Goal: Task Accomplishment & Management: Manage account settings

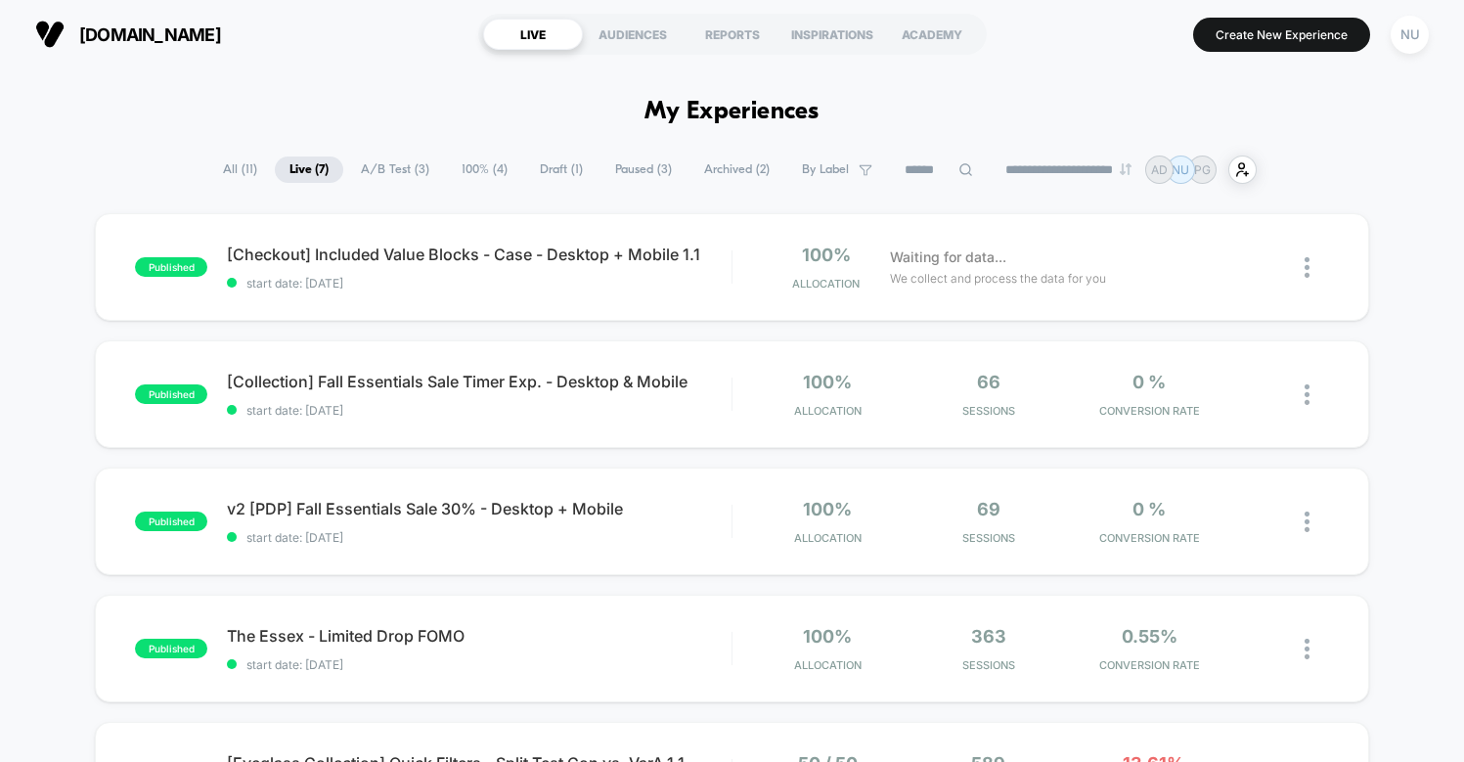
click at [1417, 41] on div "NU" at bounding box center [1410, 35] width 38 height 38
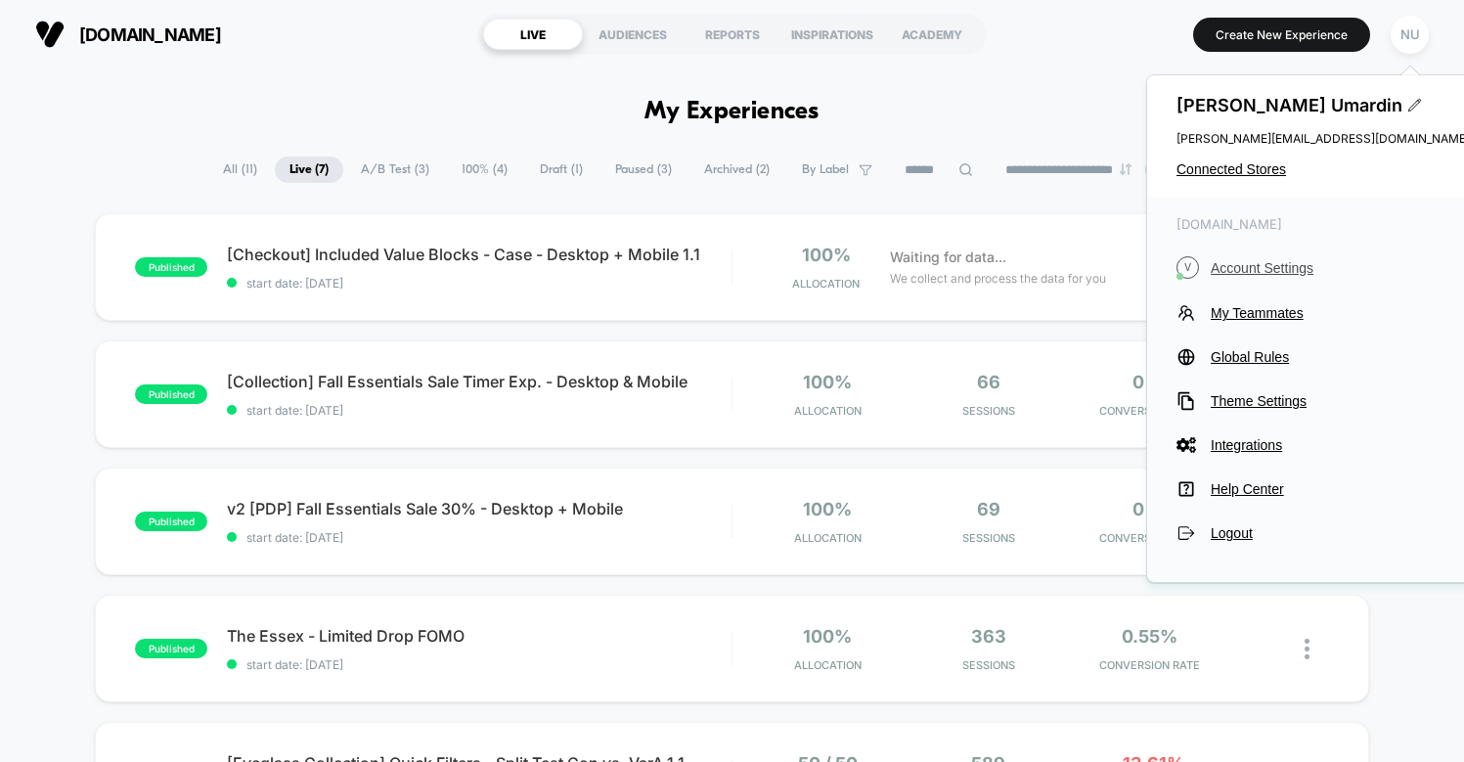
click at [1272, 260] on span "Account Settings" at bounding box center [1340, 268] width 259 height 16
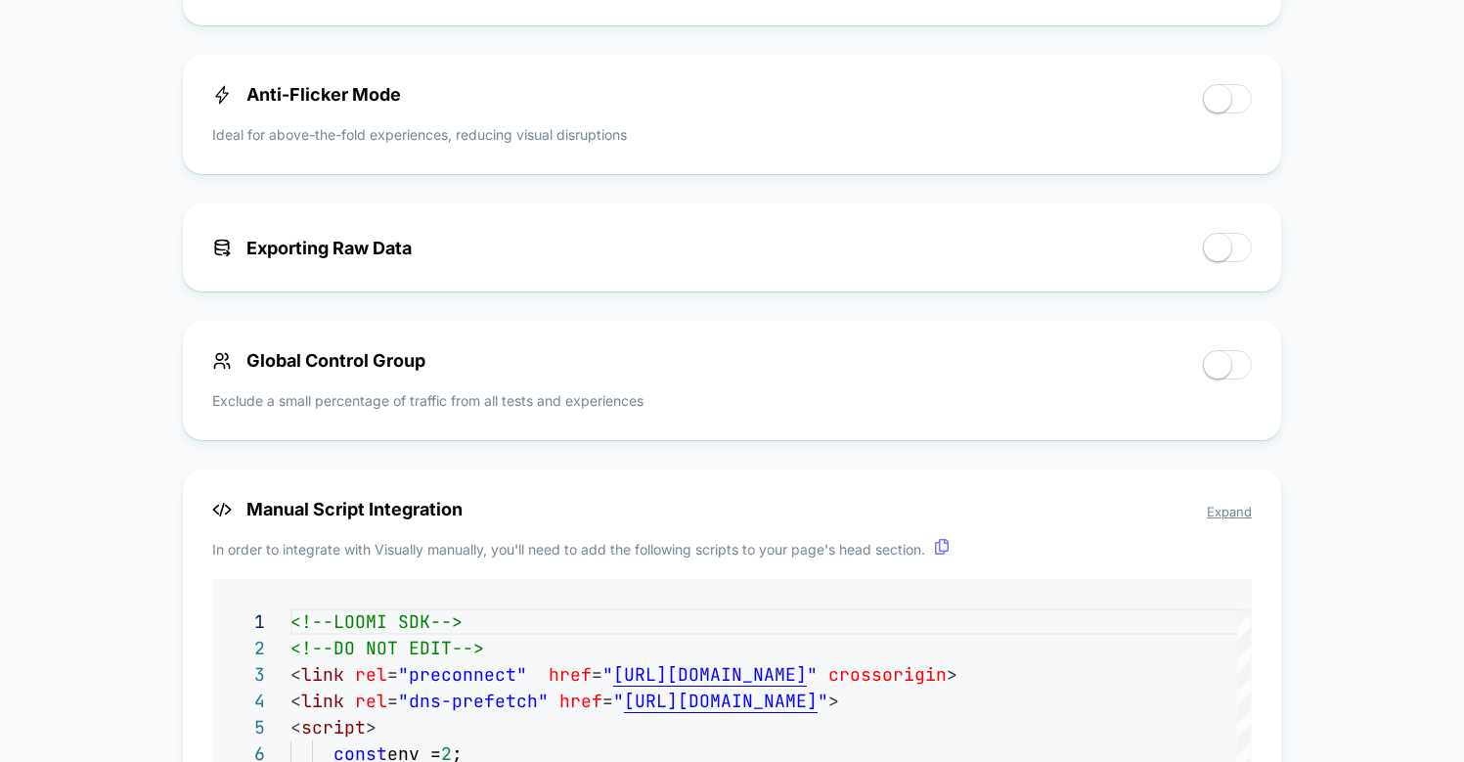
scroll to position [880, 0]
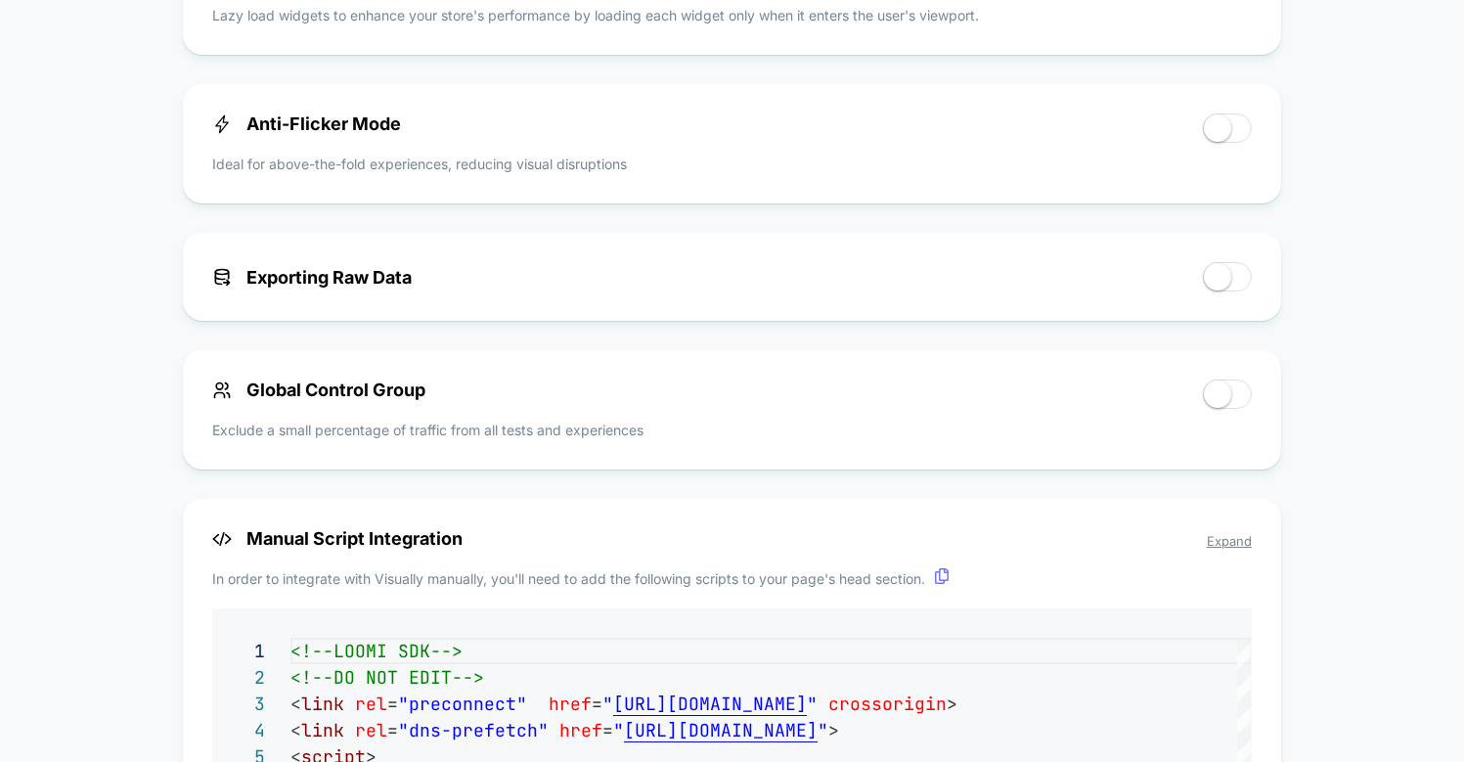
click at [1227, 127] on span at bounding box center [1217, 127] width 27 height 27
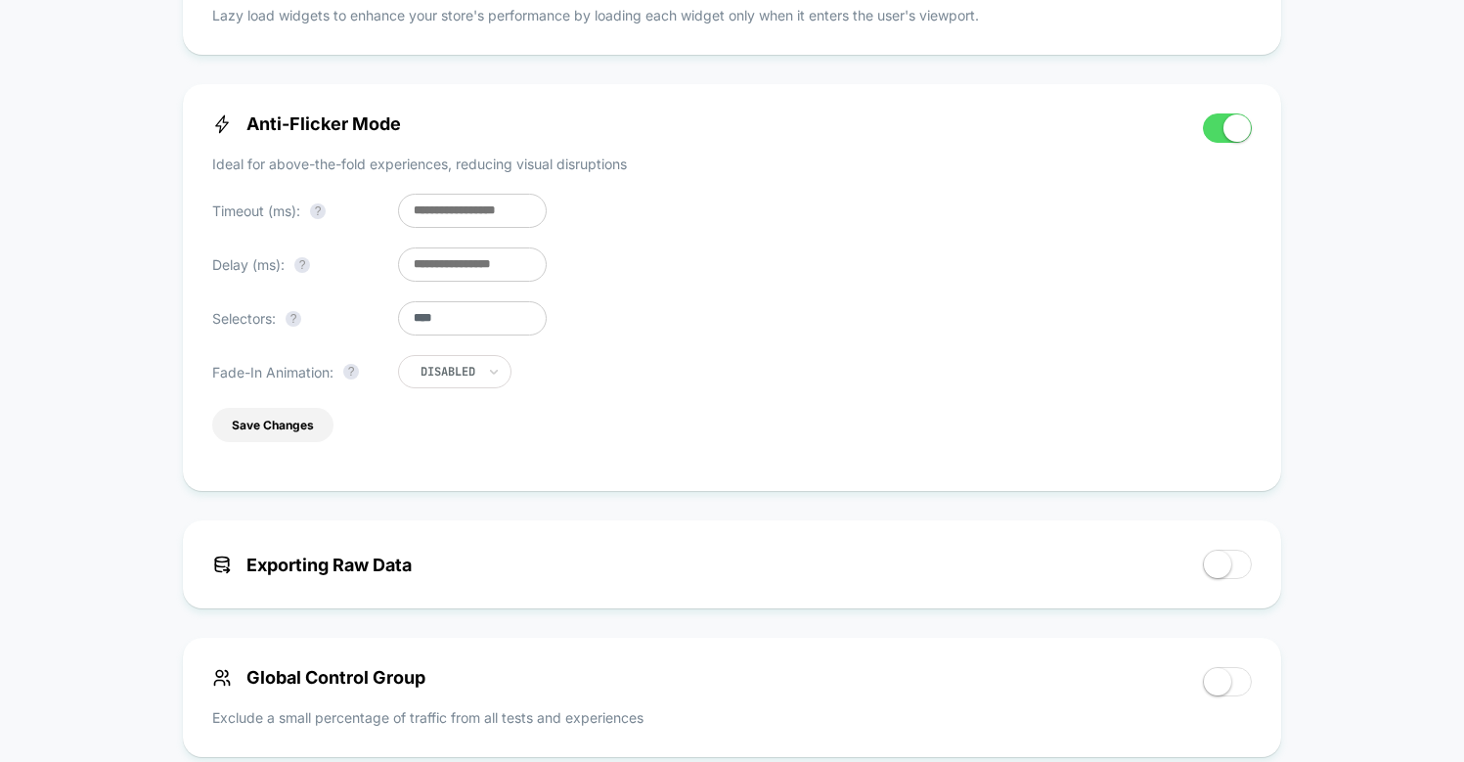
click at [437, 280] on input "**" at bounding box center [472, 264] width 149 height 34
type input "*"
type input "**"
click at [782, 288] on div "Anti-Flicker Mode Ideal for above-the-fold experiences, reducing visual disrupt…" at bounding box center [697, 287] width 971 height 348
click at [300, 442] on button "Save Changes" at bounding box center [272, 425] width 121 height 34
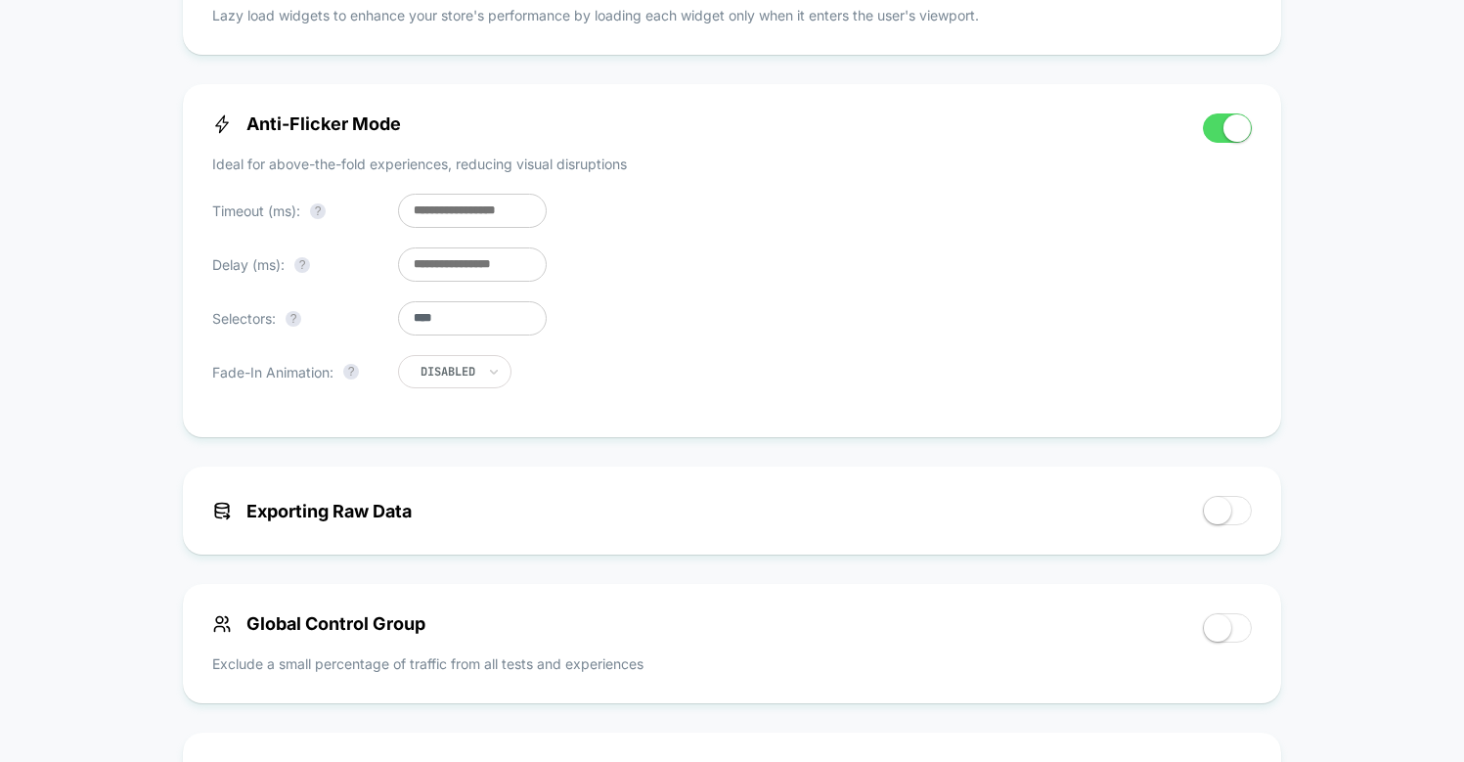
click at [1352, 263] on div "< Back to Homepage [DOMAIN_NAME] Account Settings Your subscription is Active P…" at bounding box center [732, 321] width 1464 height 2267
click at [95, 274] on div "< Back to Homepage [DOMAIN_NAME] Account Settings Your subscription is Active P…" at bounding box center [732, 321] width 1464 height 2267
click at [92, 318] on div "< Back to Homepage [DOMAIN_NAME] Account Settings Your subscription is Active P…" at bounding box center [732, 321] width 1464 height 2267
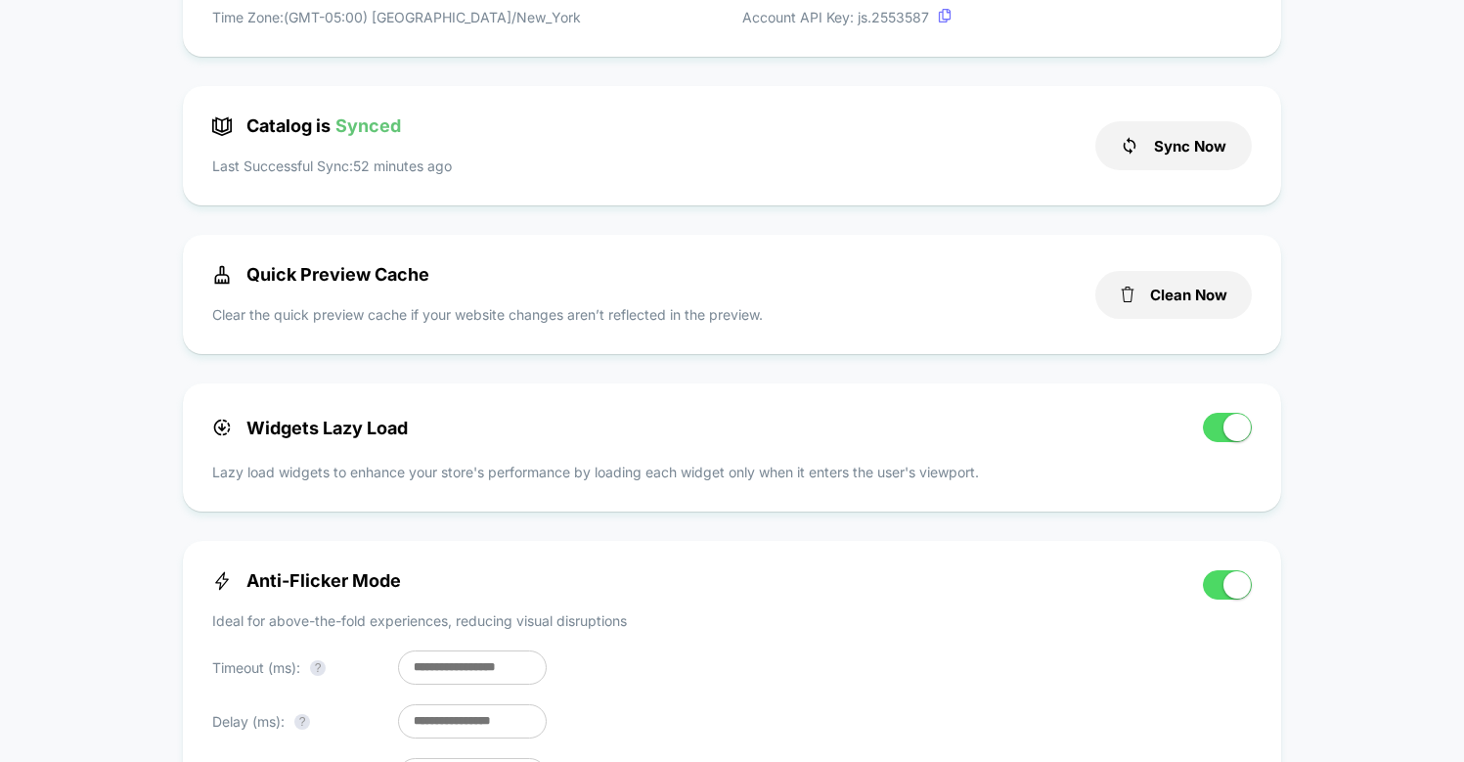
scroll to position [0, 0]
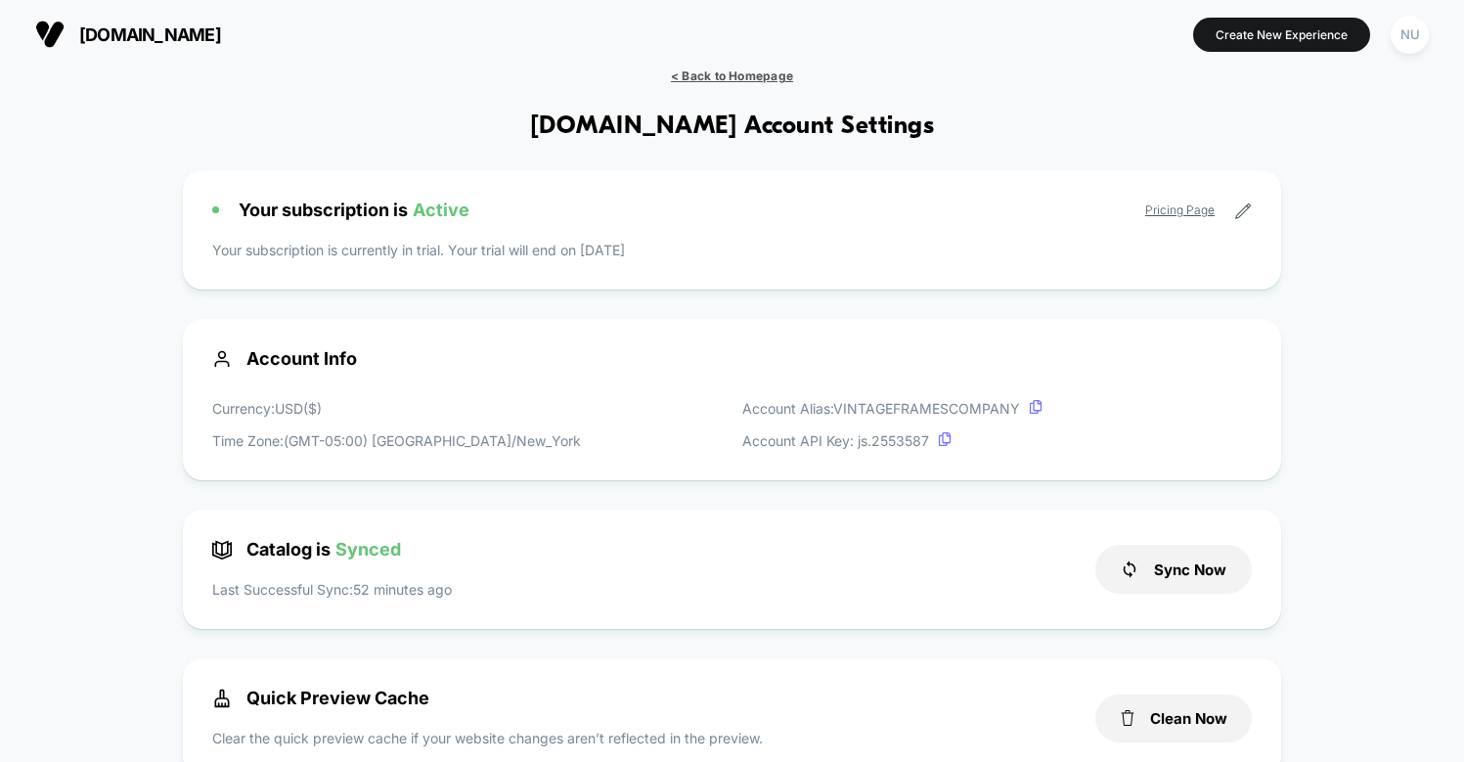
click at [741, 80] on span "< Back to Homepage" at bounding box center [732, 75] width 122 height 15
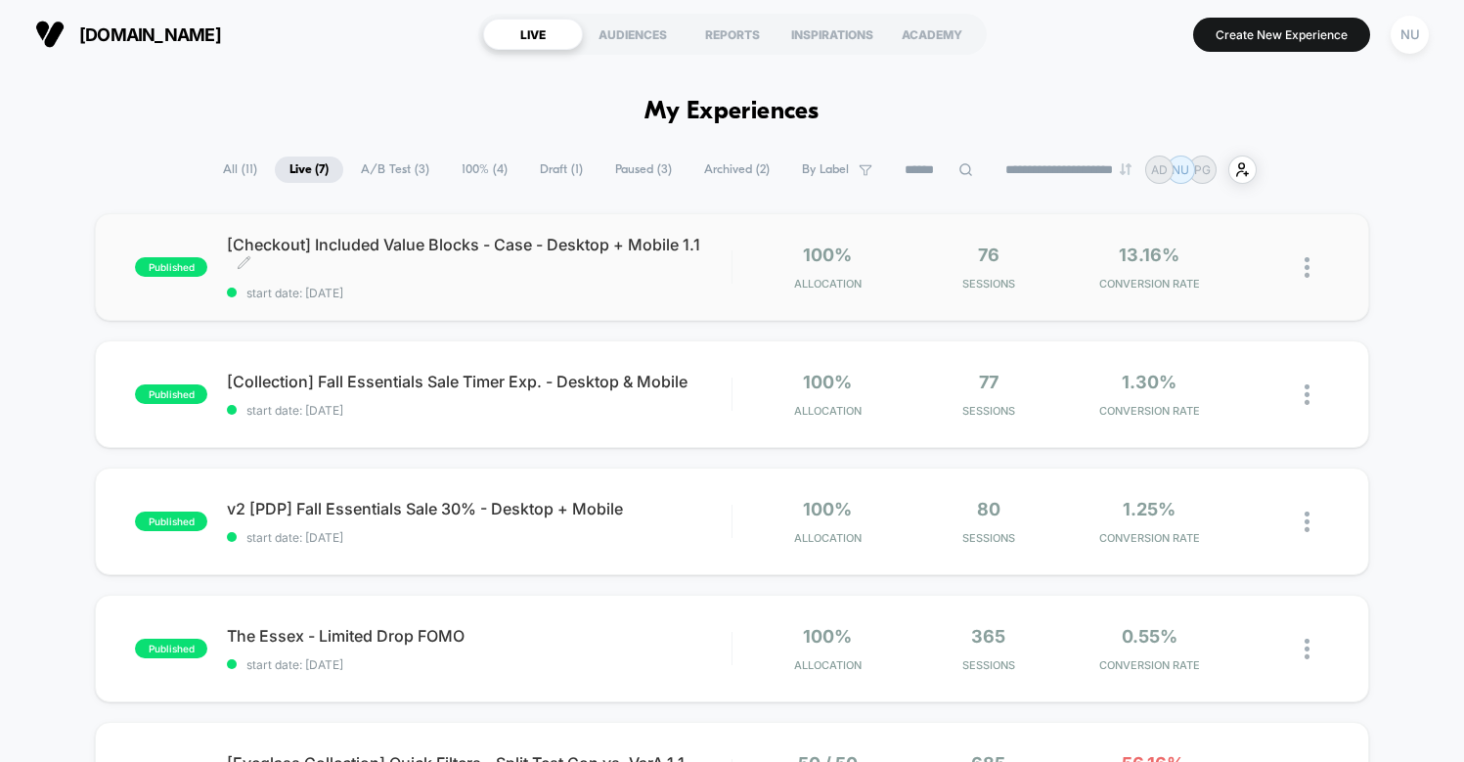
click at [459, 273] on span "[Checkout] Included Value Blocks - Case - Desktop + Mobile 1.1 Click to edit ex…" at bounding box center [479, 254] width 504 height 39
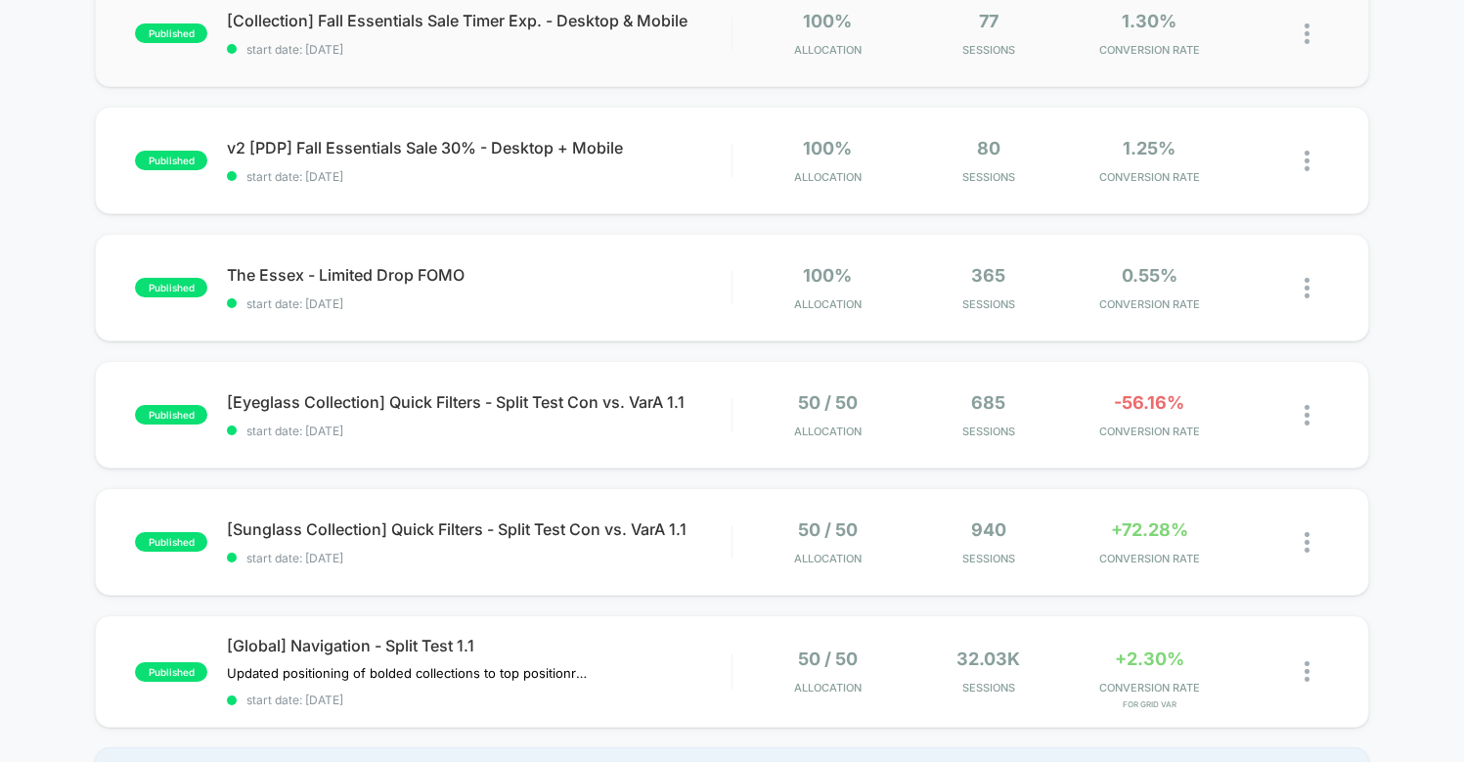
scroll to position [528, 0]
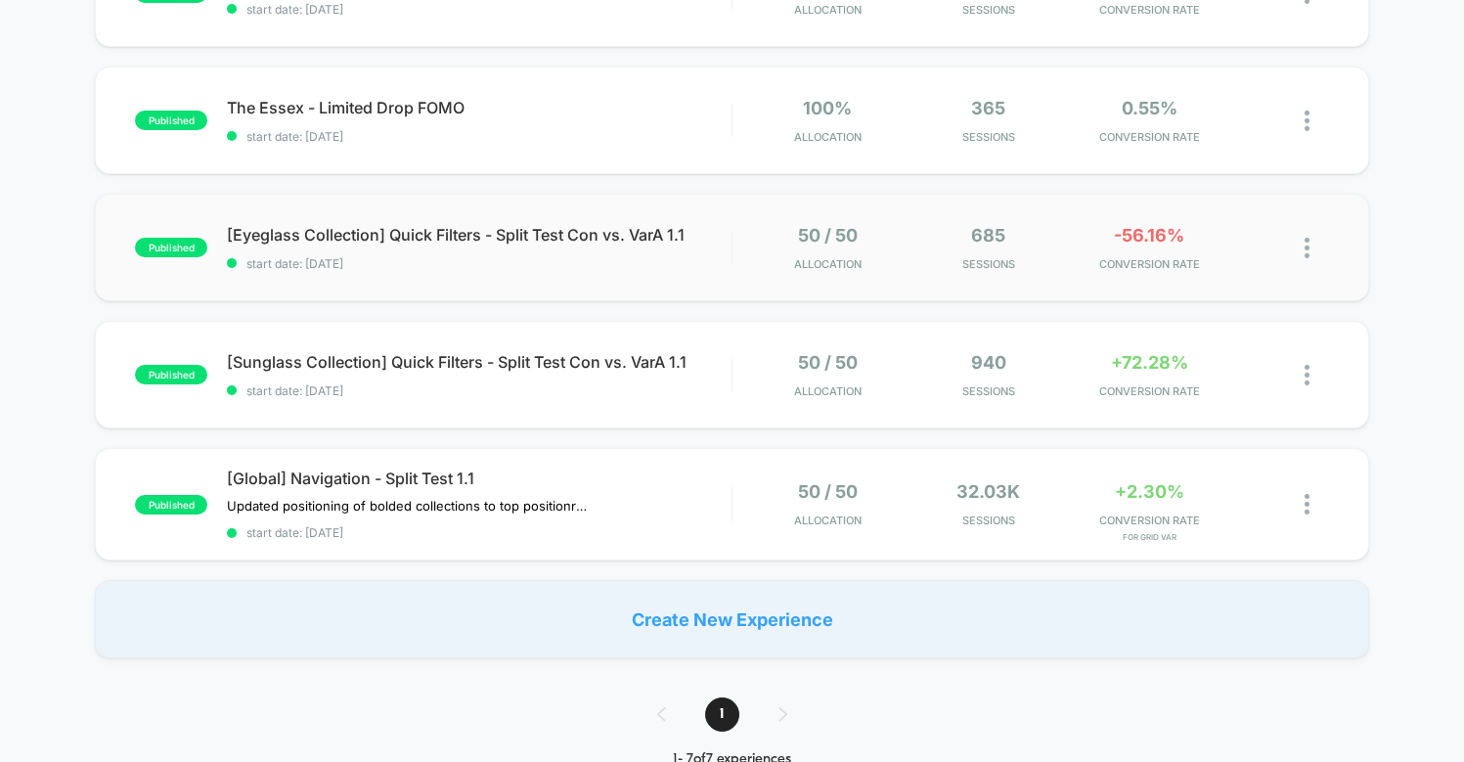
click at [1306, 242] on img at bounding box center [1307, 248] width 5 height 21
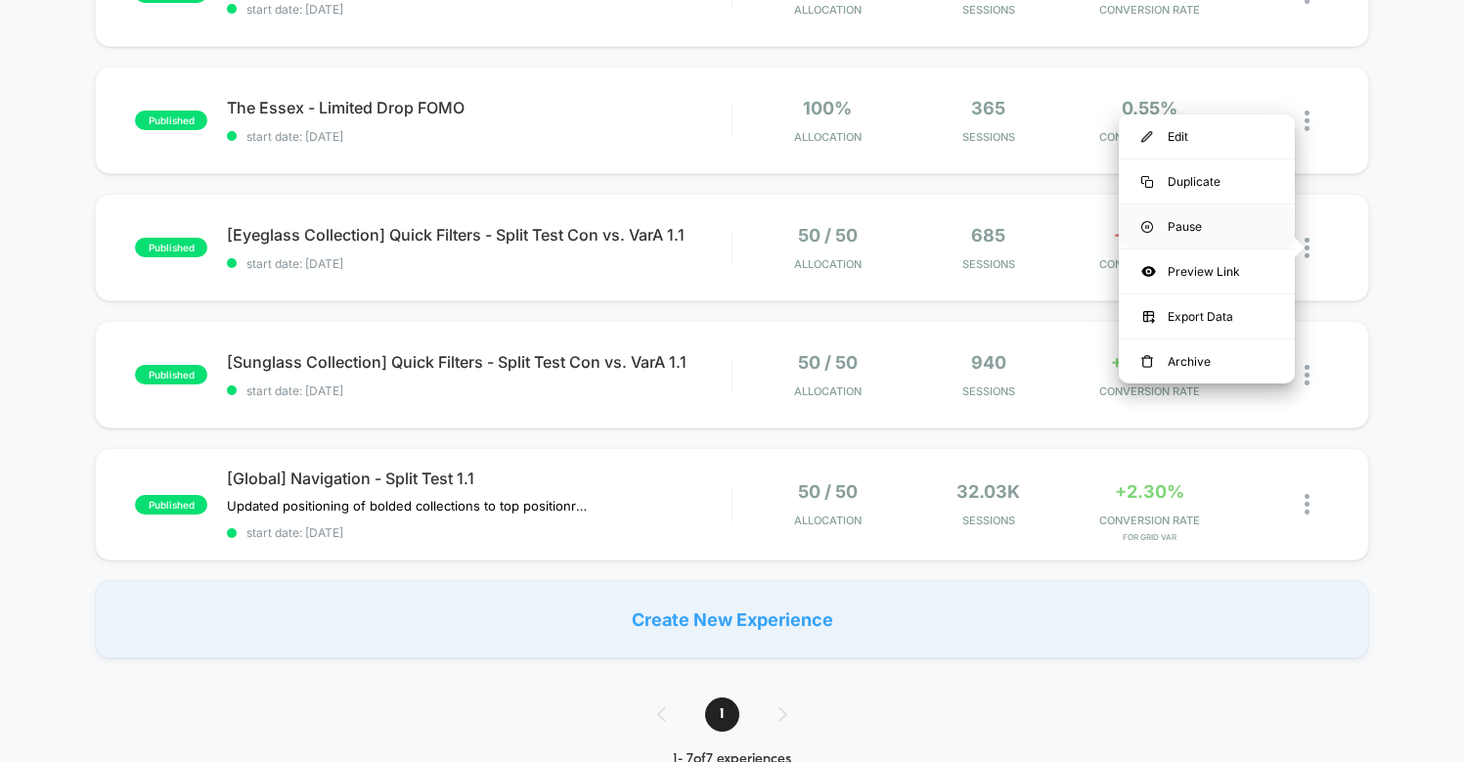
click at [1263, 227] on div "Pause" at bounding box center [1207, 226] width 176 height 44
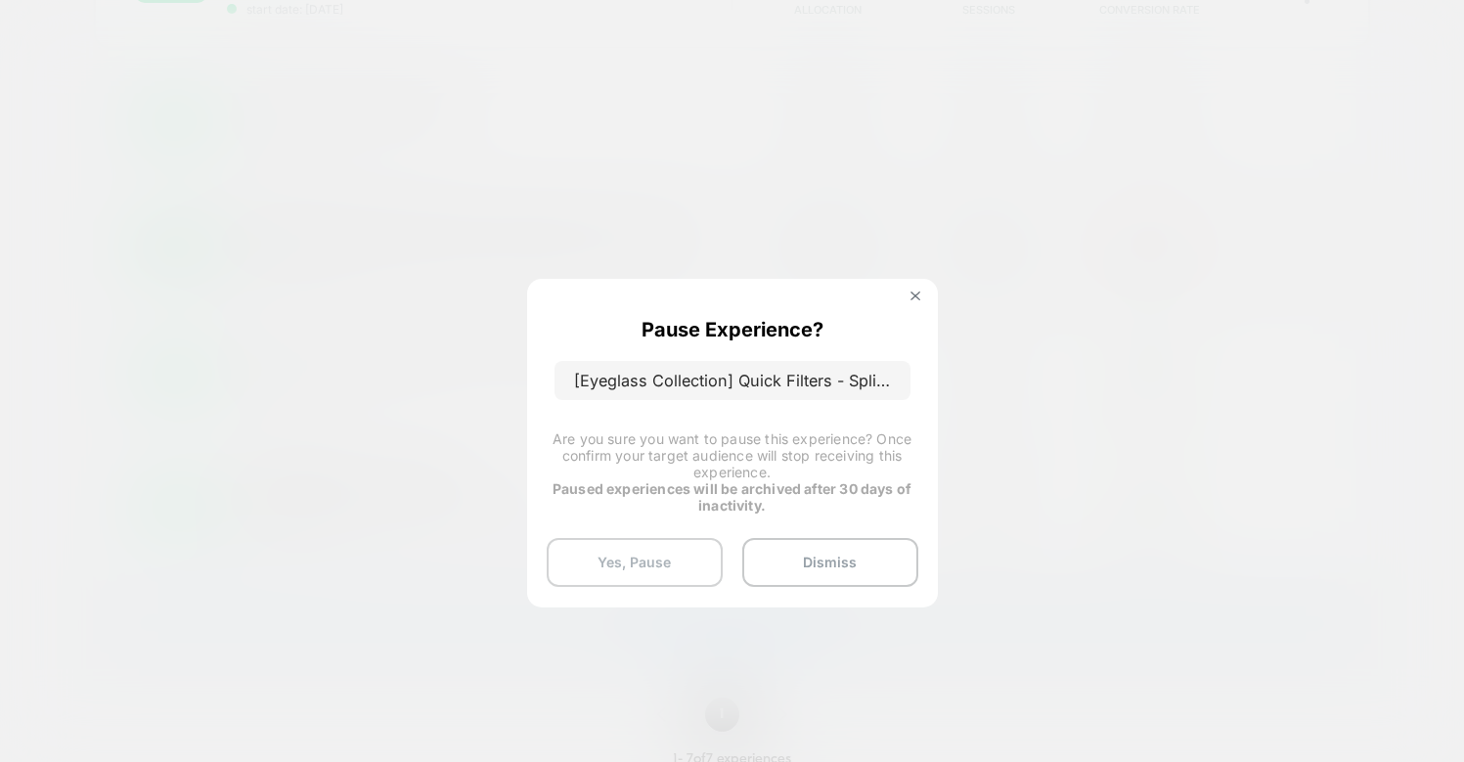
click at [681, 568] on button "Yes, Pause" at bounding box center [635, 562] width 176 height 49
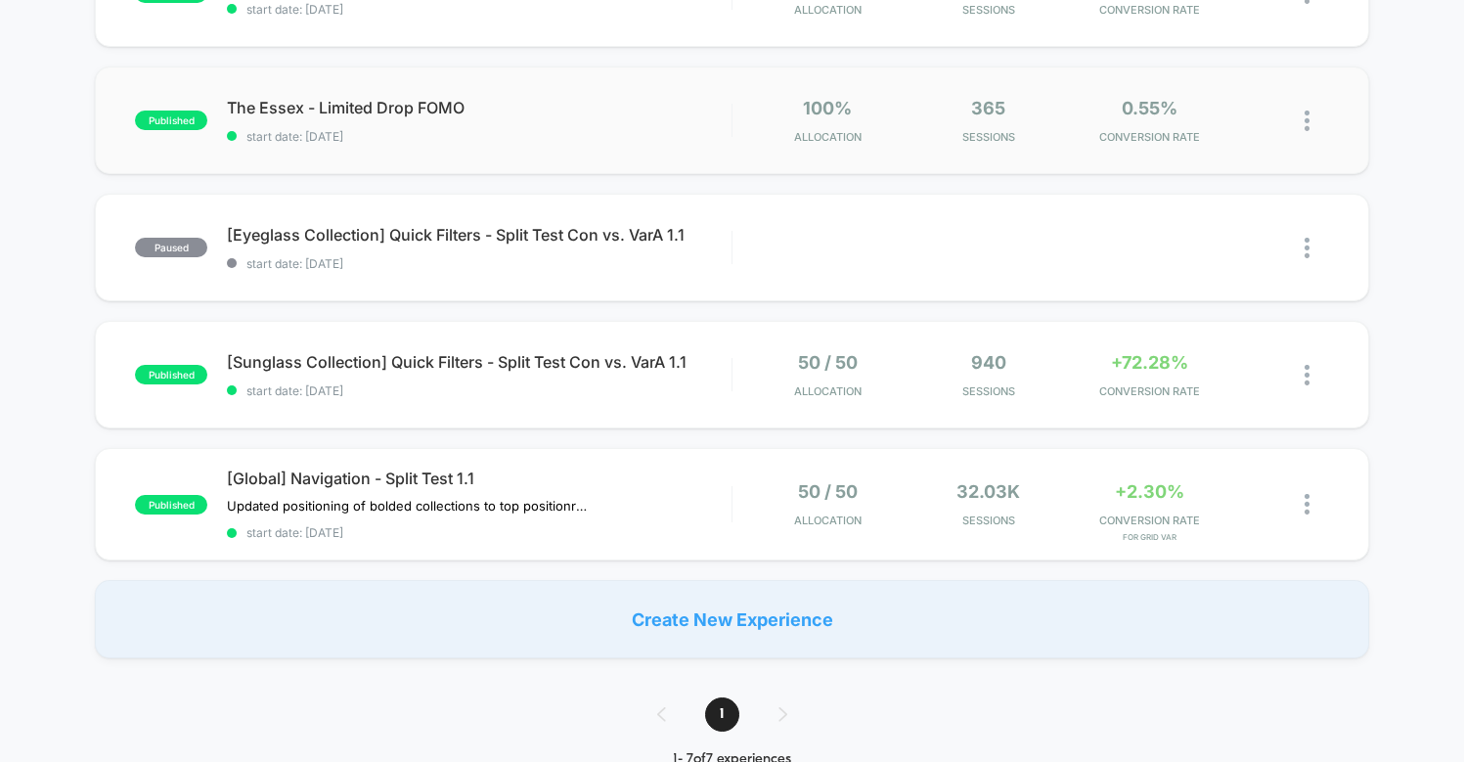
scroll to position [0, 0]
